Goal: Find specific page/section: Find specific page/section

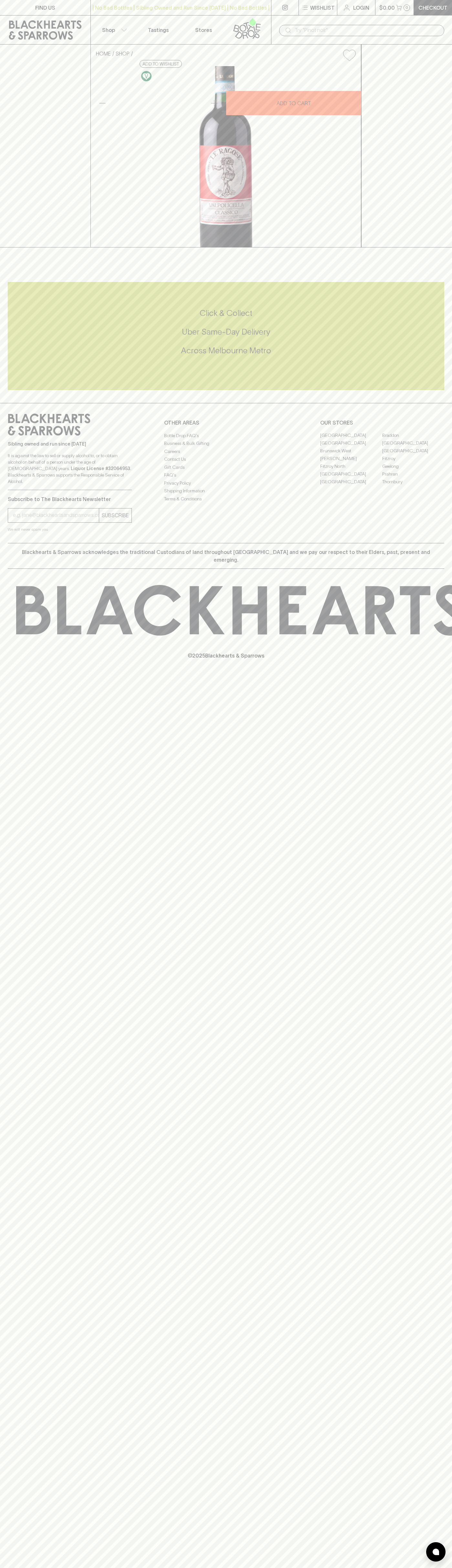
click at [51, 27] on icon at bounding box center [45, 30] width 81 height 19
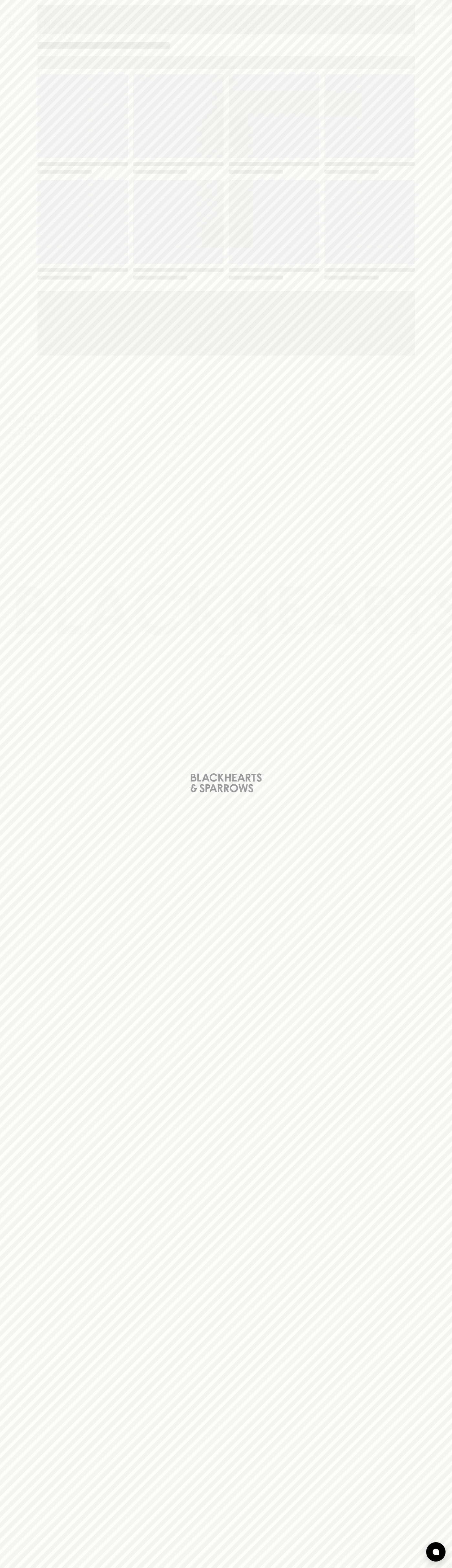
click at [443, 1035] on div "Loading" at bounding box center [226, 784] width 452 height 1568
click at [171, 1567] on html "FIND US | No Bad Bottles | Sibling Owned and Run Since [DATE] | No Bad Bottles …" at bounding box center [226, 784] width 452 height 1568
click at [1, 1006] on div "Loading" at bounding box center [226, 784] width 452 height 1568
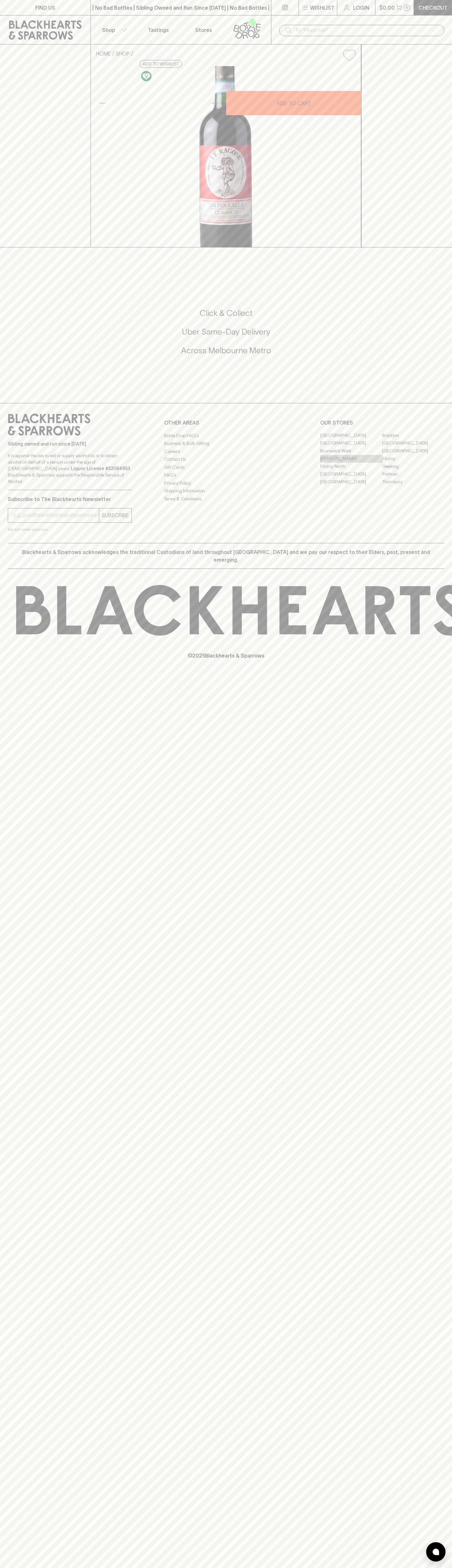
click at [351, 463] on link "[PERSON_NAME]" at bounding box center [351, 458] width 62 height 8
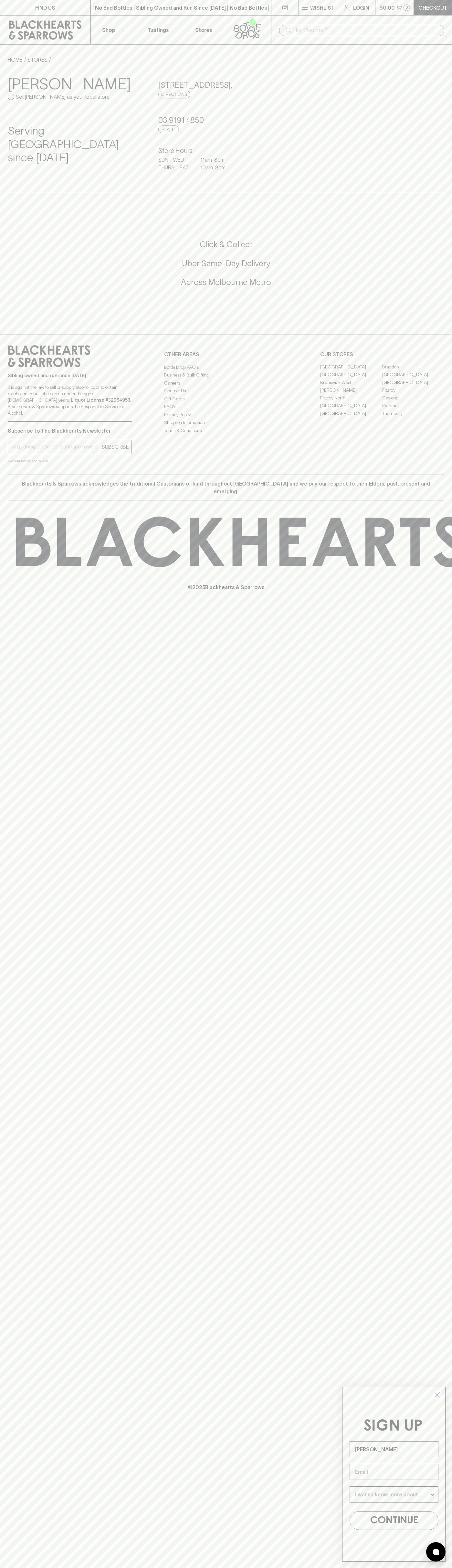
type input "John Smith"
